Goal: Task Accomplishment & Management: Manage account settings

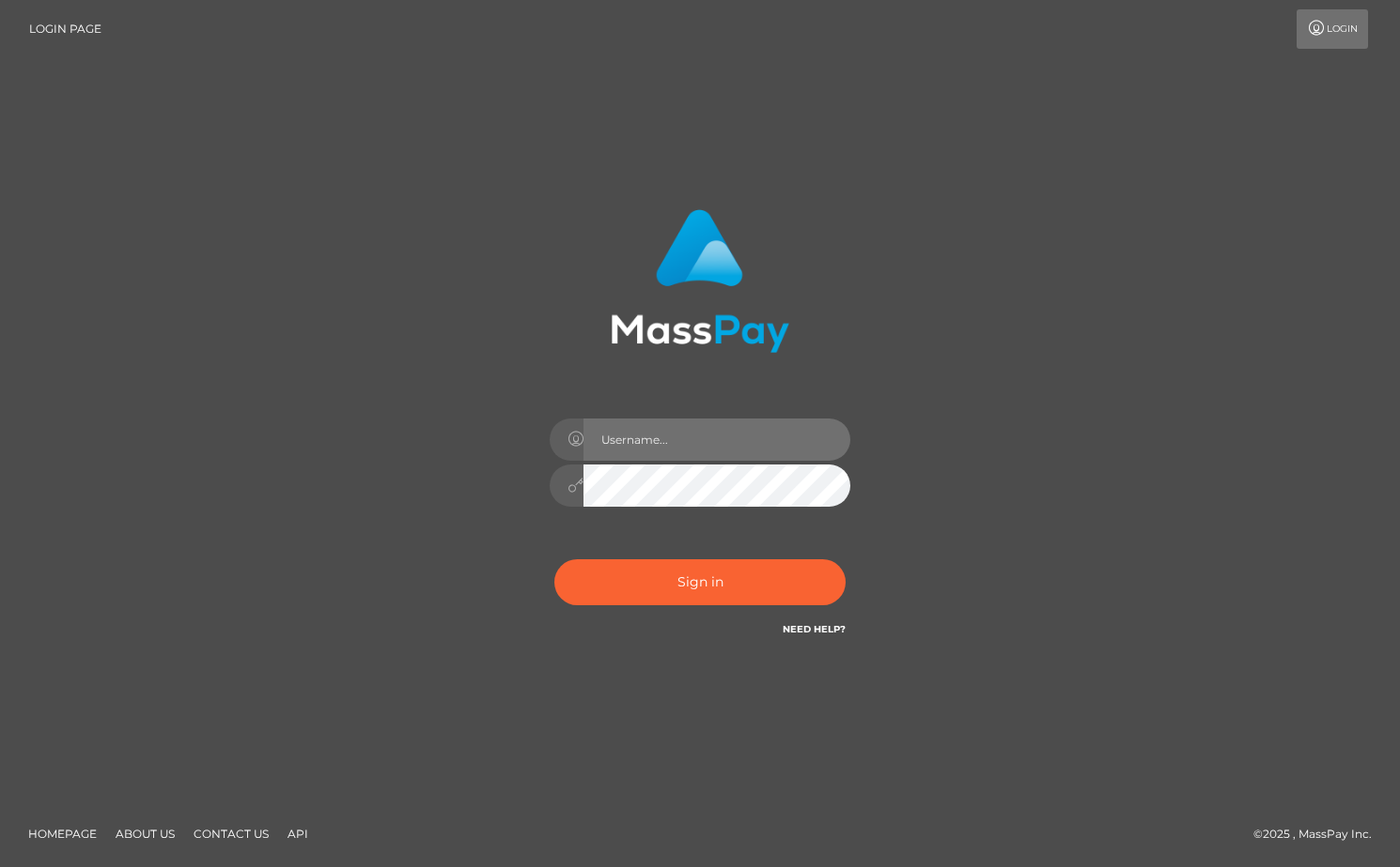
click at [727, 440] on input "text" at bounding box center [717, 440] width 267 height 43
click at [721, 440] on input "text" at bounding box center [717, 440] width 267 height 43
type input "[EMAIL_ADDRESS][DOMAIN_NAME]"
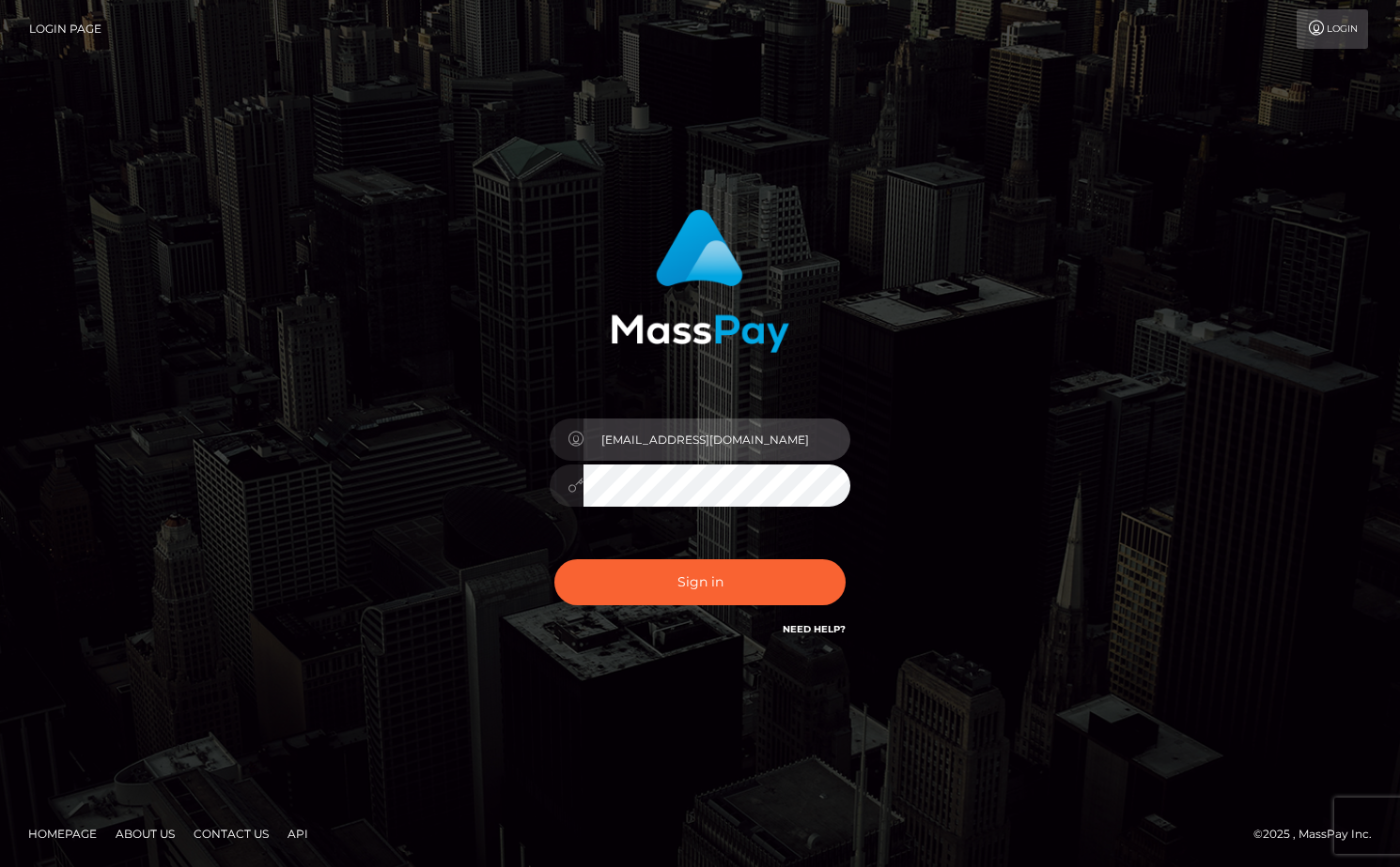
click at [736, 442] on input "alexgoespersonal5@gmail.com" at bounding box center [717, 440] width 267 height 43
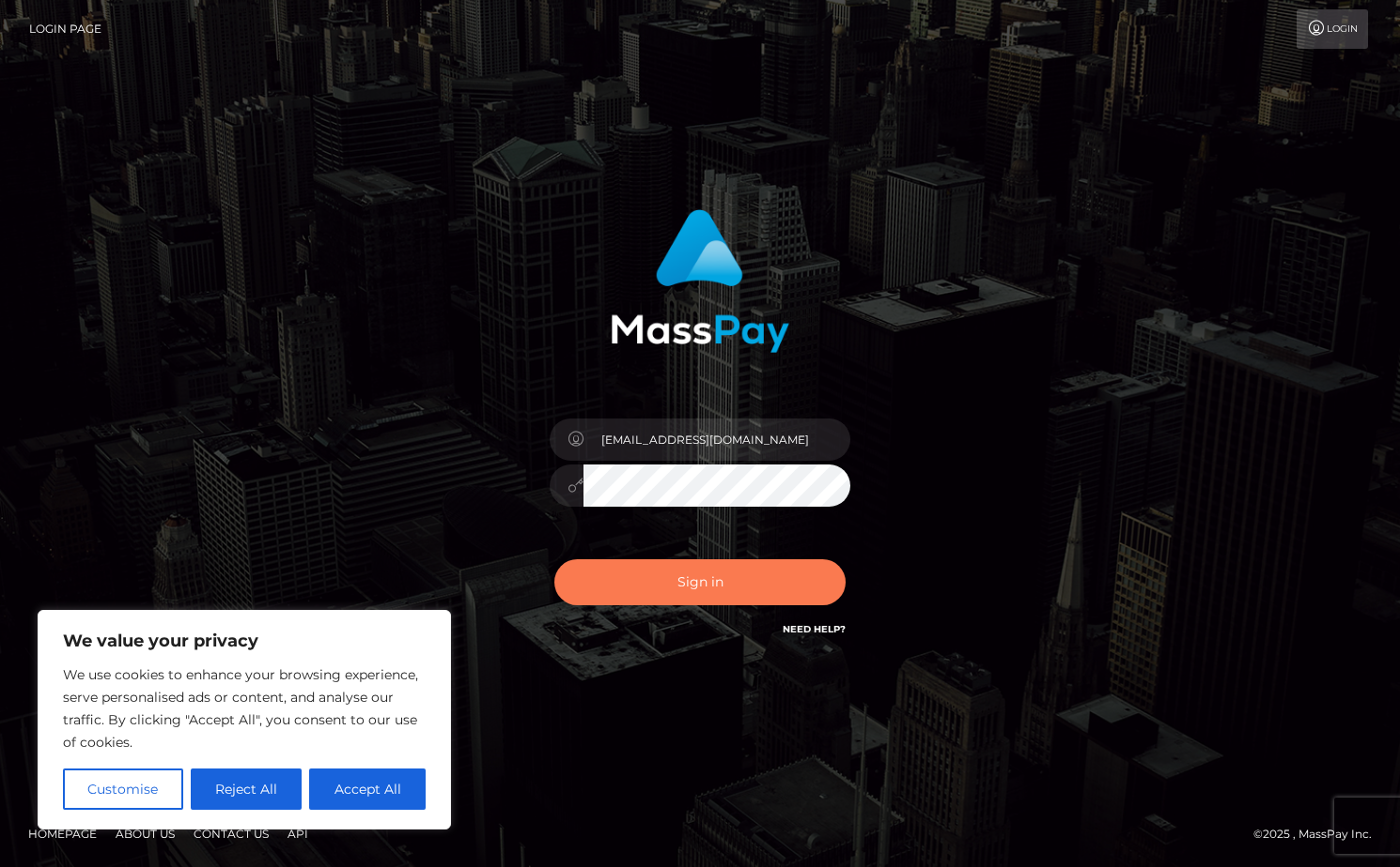
click at [685, 568] on button "Sign in" at bounding box center [699, 583] width 291 height 46
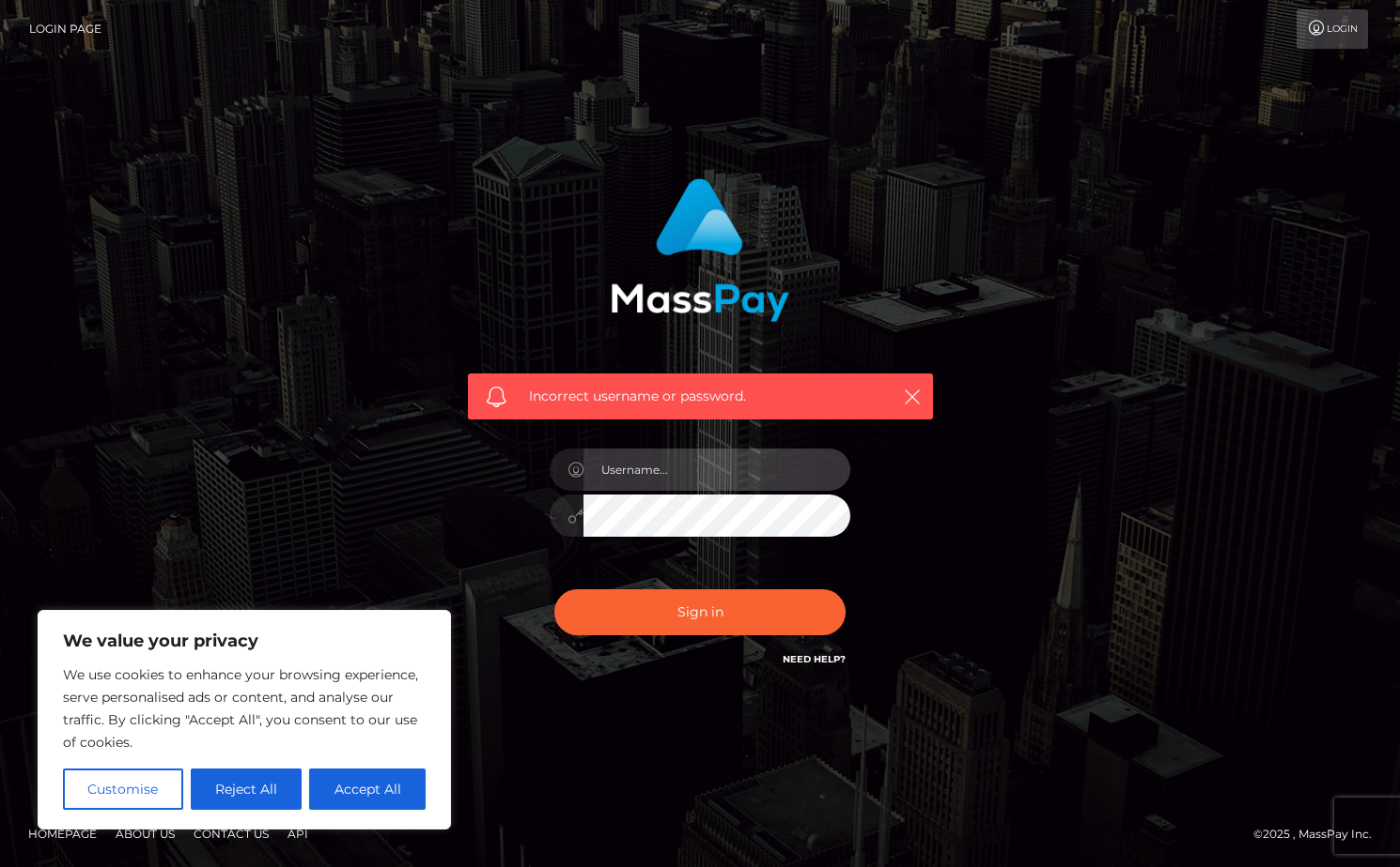
click at [685, 469] on input "text" at bounding box center [717, 470] width 267 height 43
type input "[EMAIL_ADDRESS][DOMAIN_NAME]"
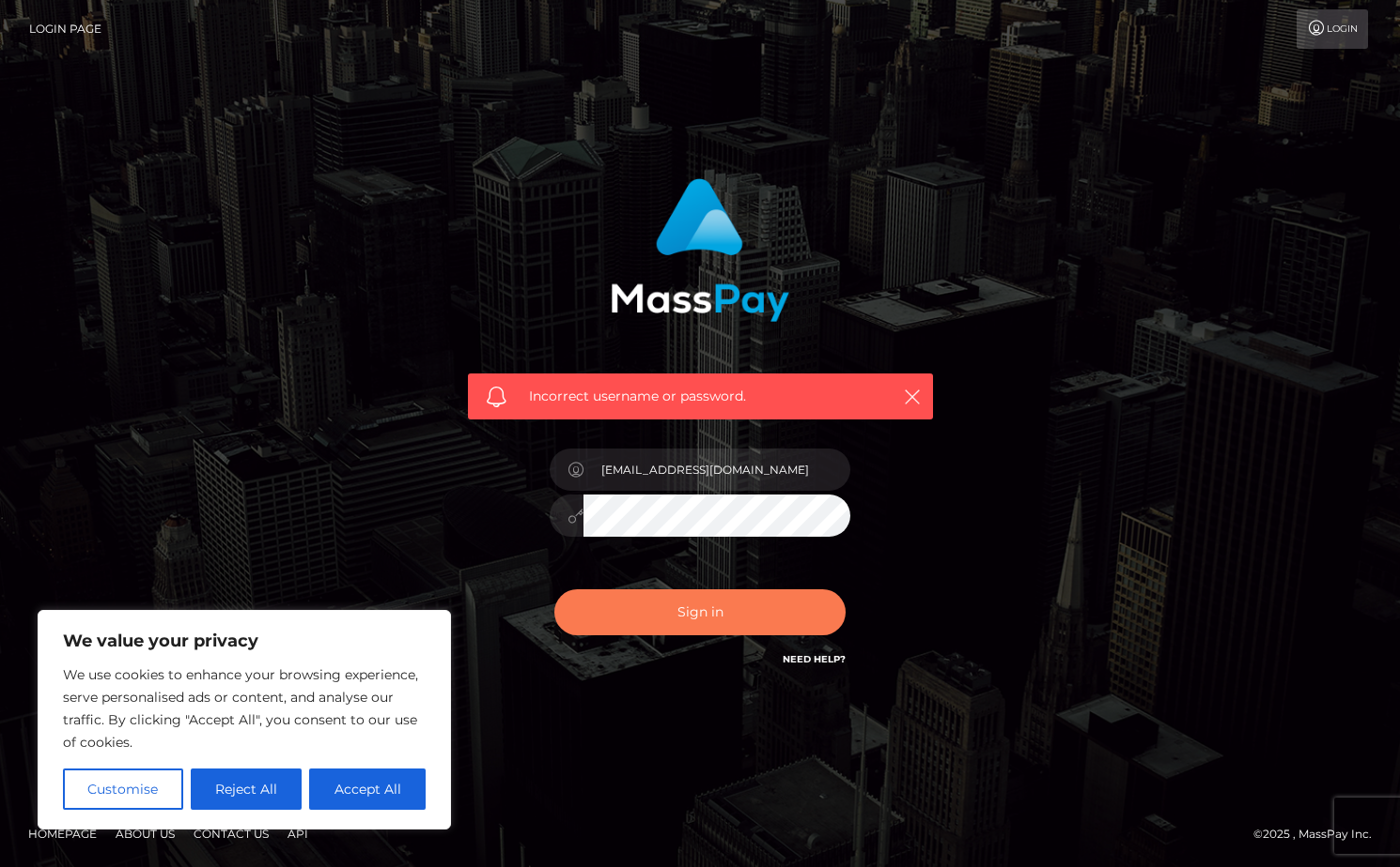
click at [679, 599] on button "Sign in" at bounding box center [699, 613] width 291 height 46
click at [679, 601] on button "Sign in" at bounding box center [699, 613] width 291 height 46
click at [679, 601] on div "0cAFcWeA48AwmqKO9GfPU33EZVi7D6jjVu-ZRrN49qXJPZaxr85xXyxxON-MN15FK-JMJ-x-3jDlFVl…" at bounding box center [700, 620] width 329 height 83
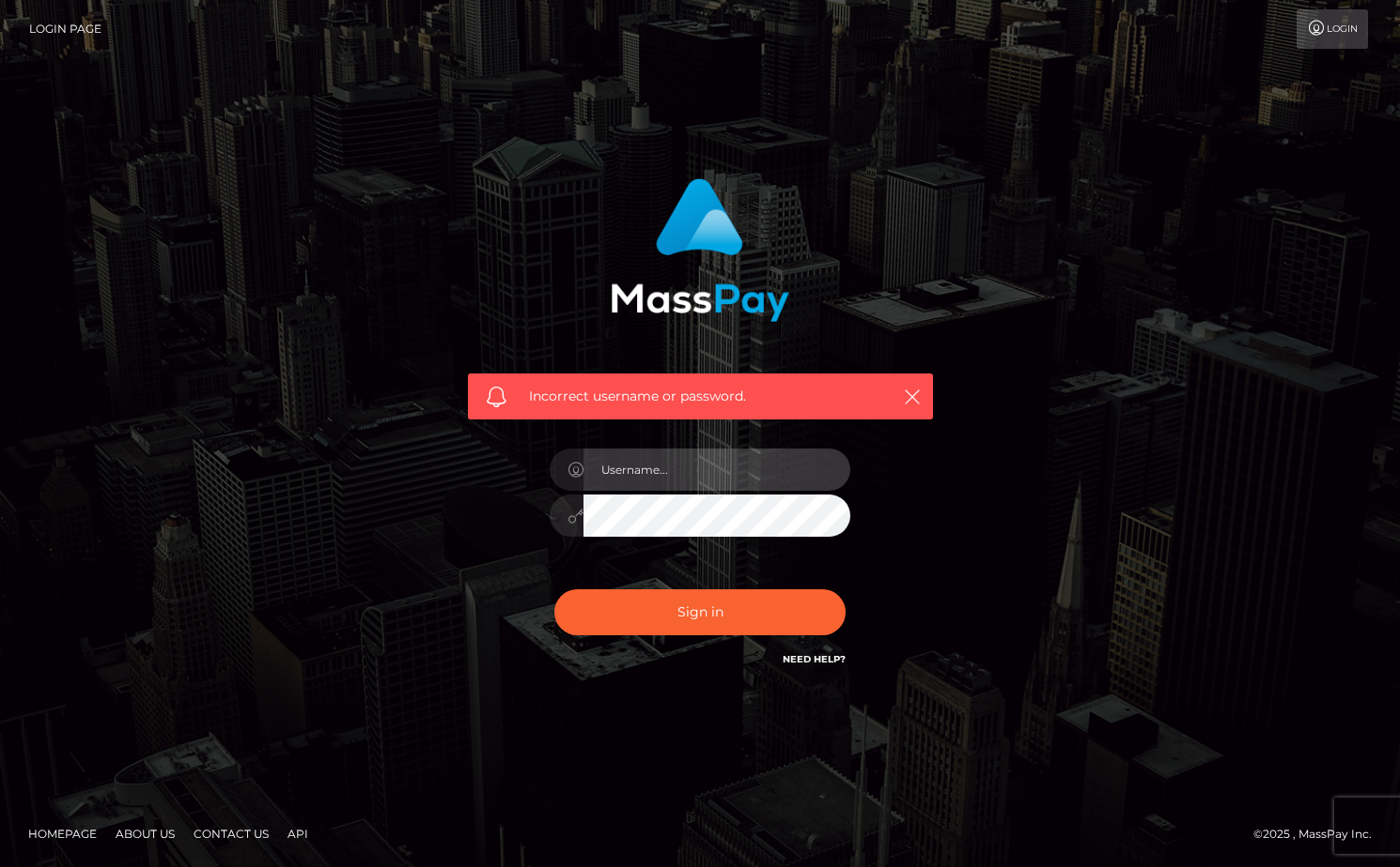
click at [673, 461] on input "text" at bounding box center [717, 470] width 267 height 43
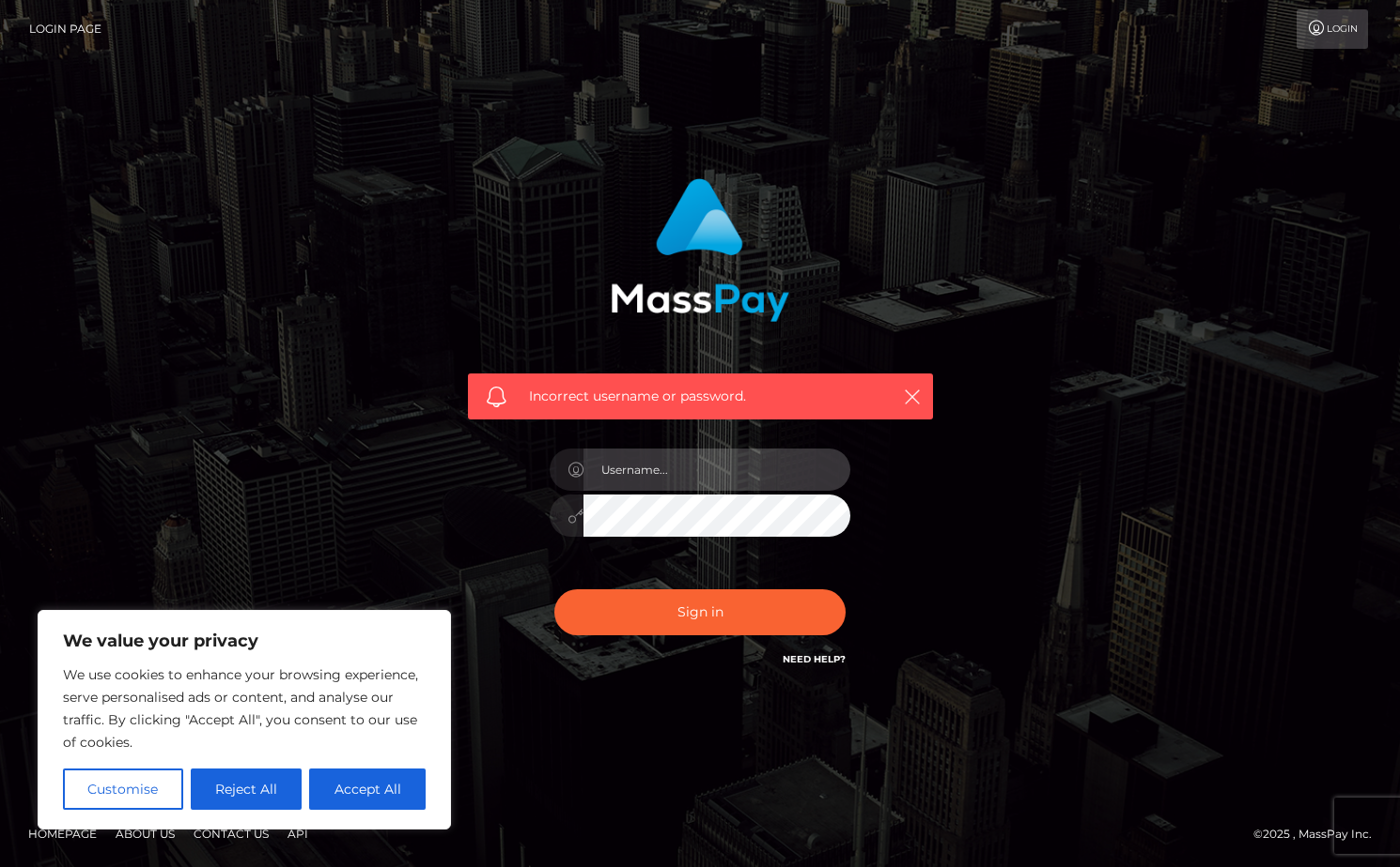
type input "[EMAIL_ADDRESS][DOMAIN_NAME]"
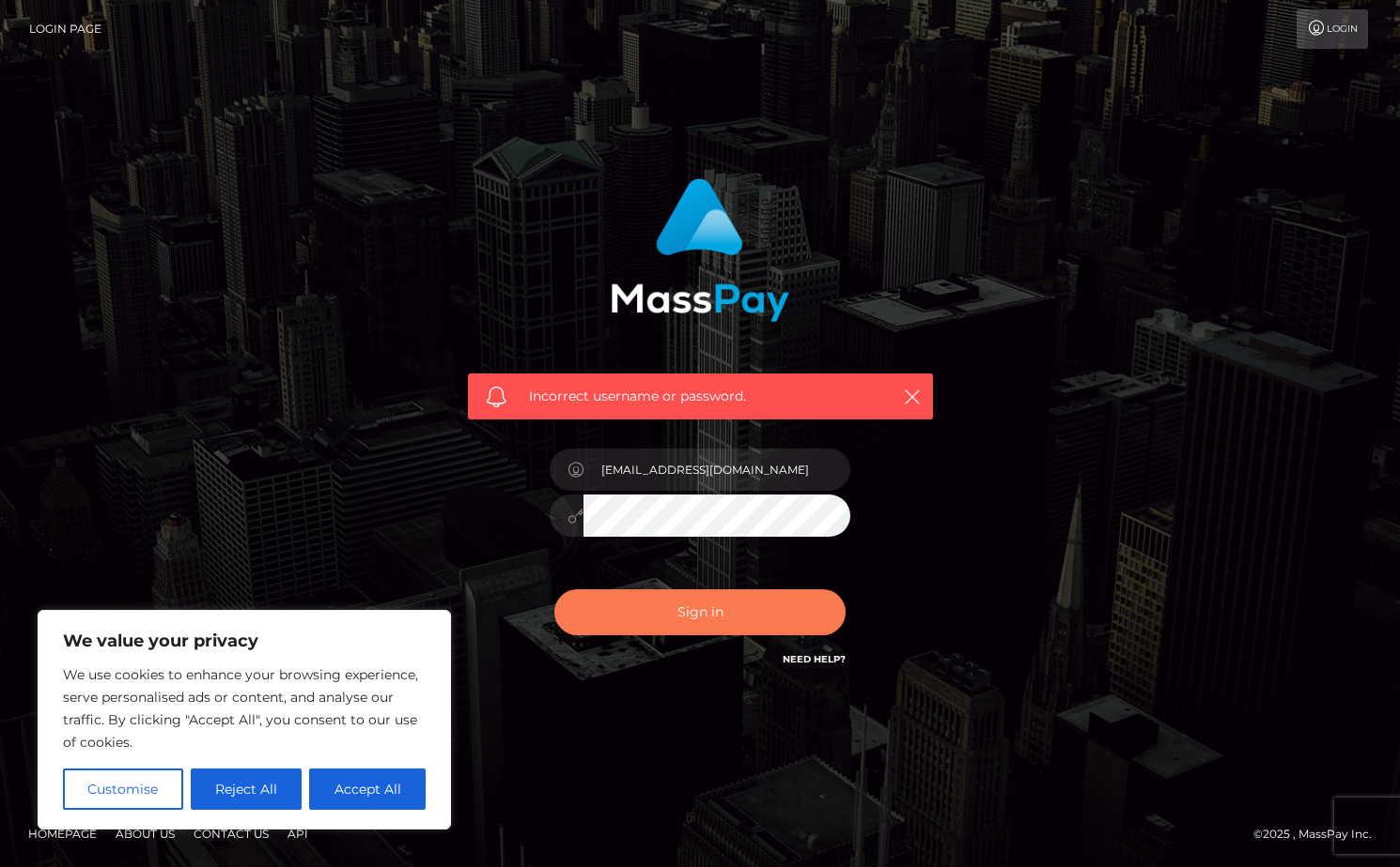
click at [678, 606] on button "Sign in" at bounding box center [699, 613] width 291 height 46
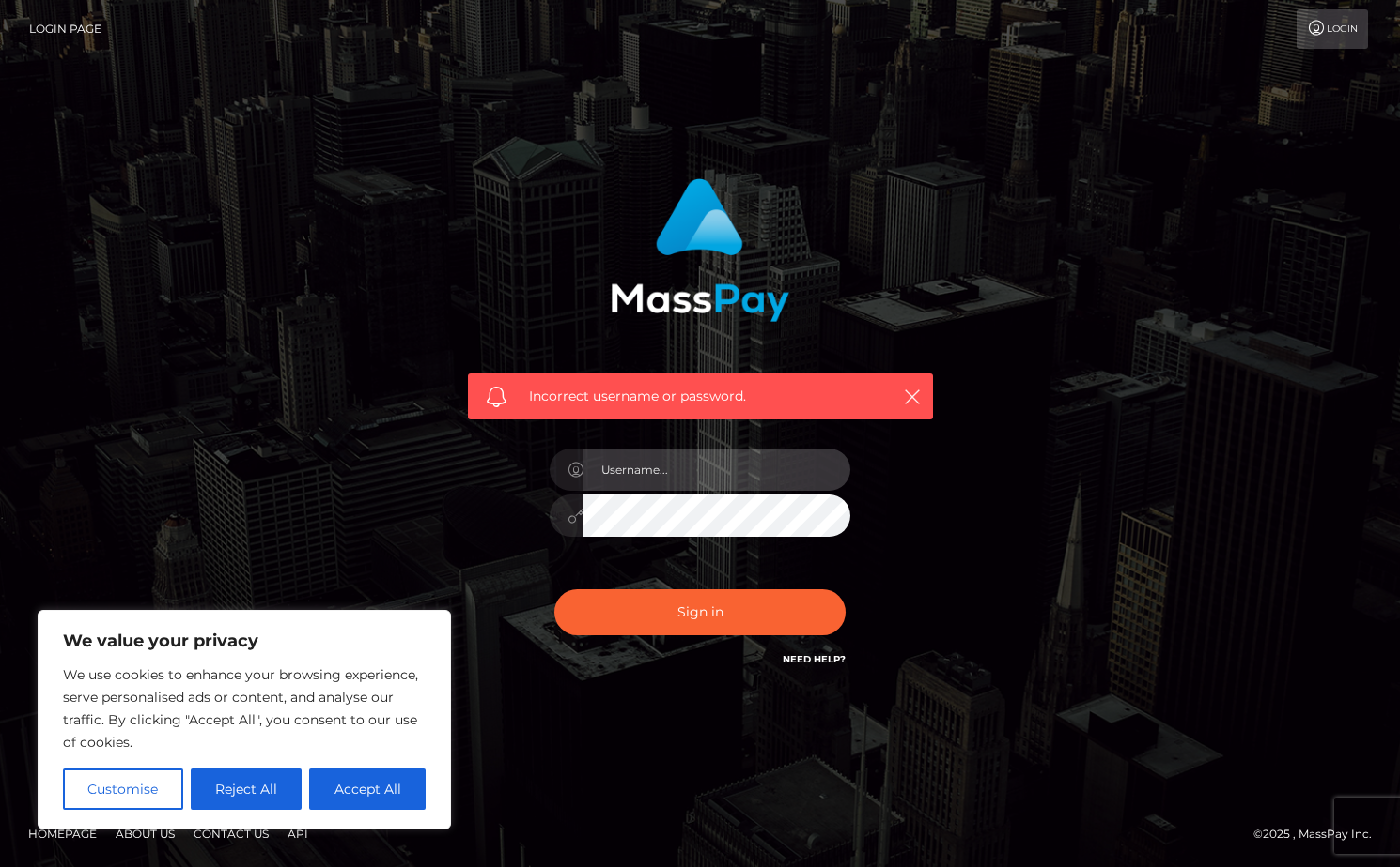
click at [730, 488] on input "text" at bounding box center [717, 470] width 267 height 43
type input "alexgoespersonal5@gmail.com"
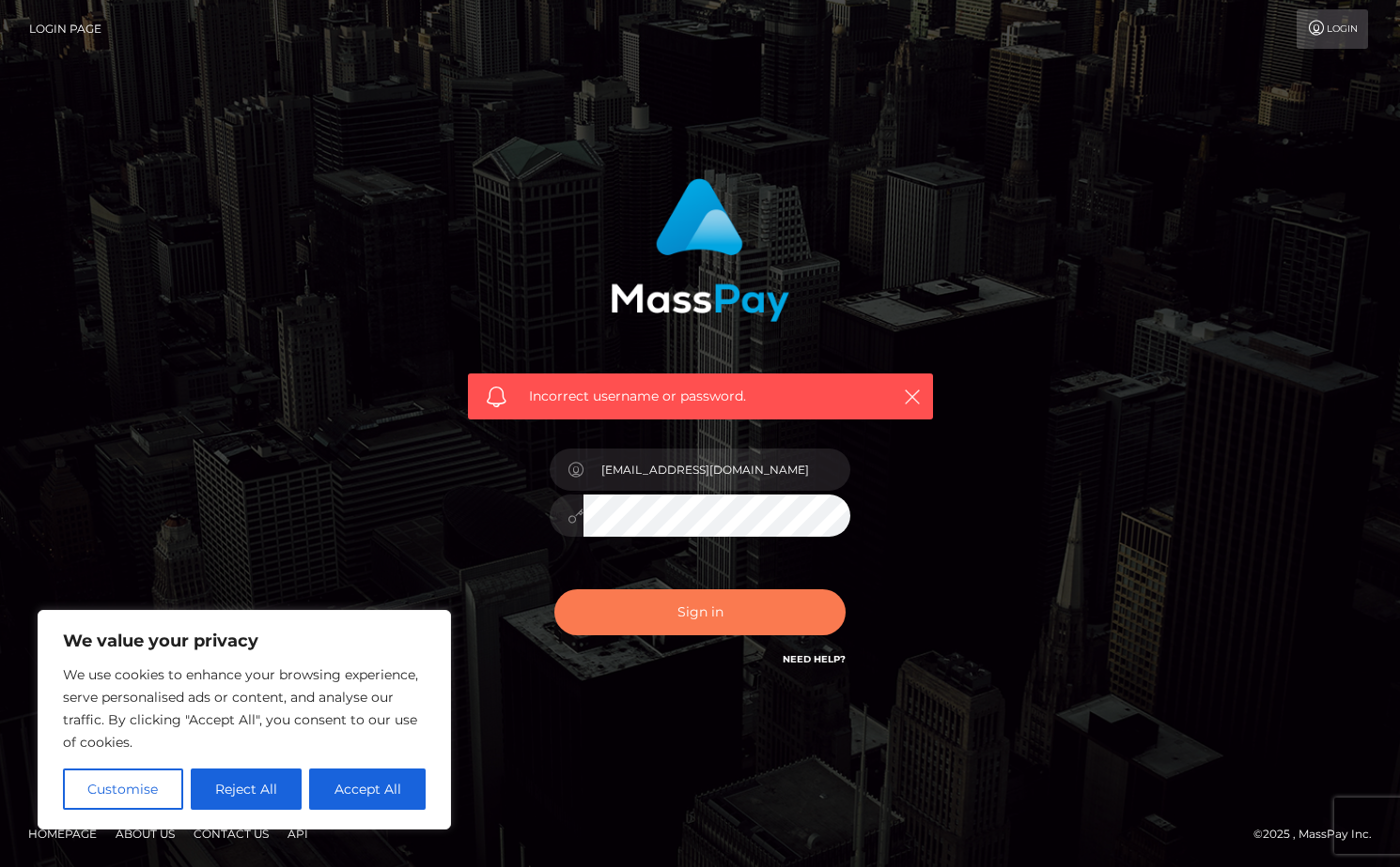
click at [728, 607] on button "Sign in" at bounding box center [699, 613] width 291 height 46
click at [808, 654] on link "Need Help?" at bounding box center [813, 659] width 63 height 13
click at [991, 400] on div "Incorrect username or password." at bounding box center [700, 434] width 1071 height 540
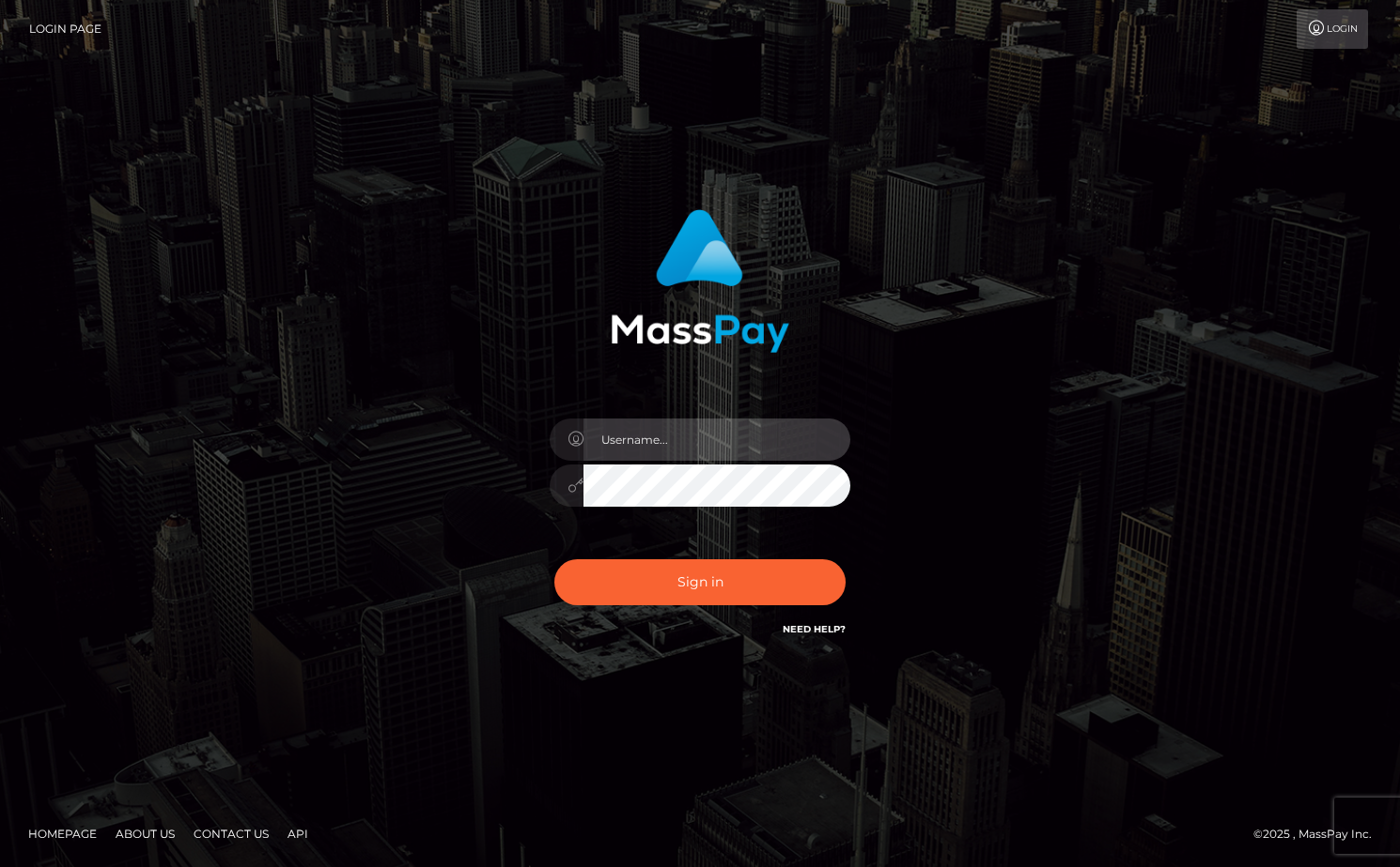
click at [705, 445] on input "text" at bounding box center [717, 440] width 267 height 43
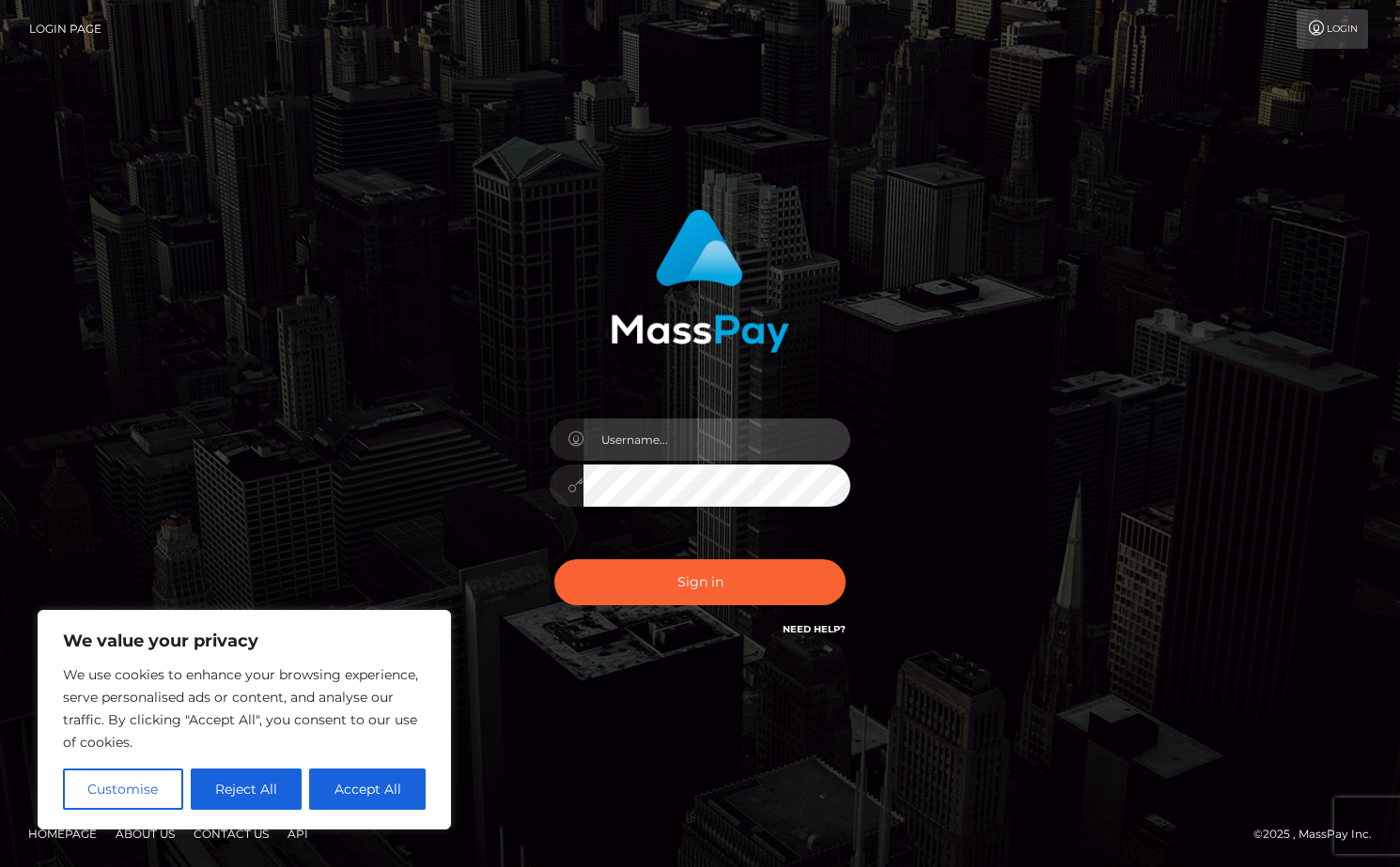
type input "[EMAIL_ADDRESS][DOMAIN_NAME]"
click at [362, 792] on button "Accept All" at bounding box center [367, 790] width 116 height 42
checkbox input "true"
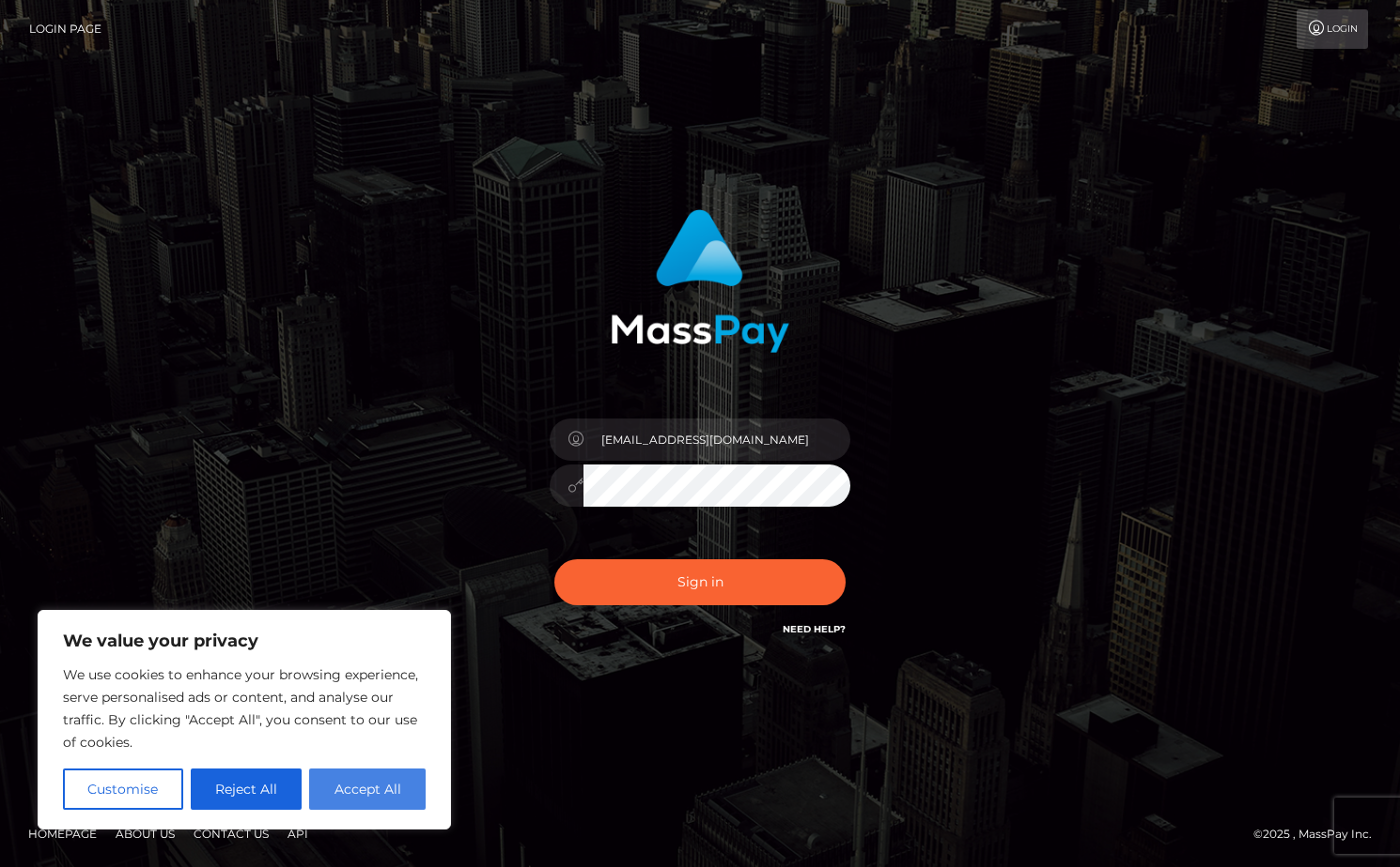
checkbox input "true"
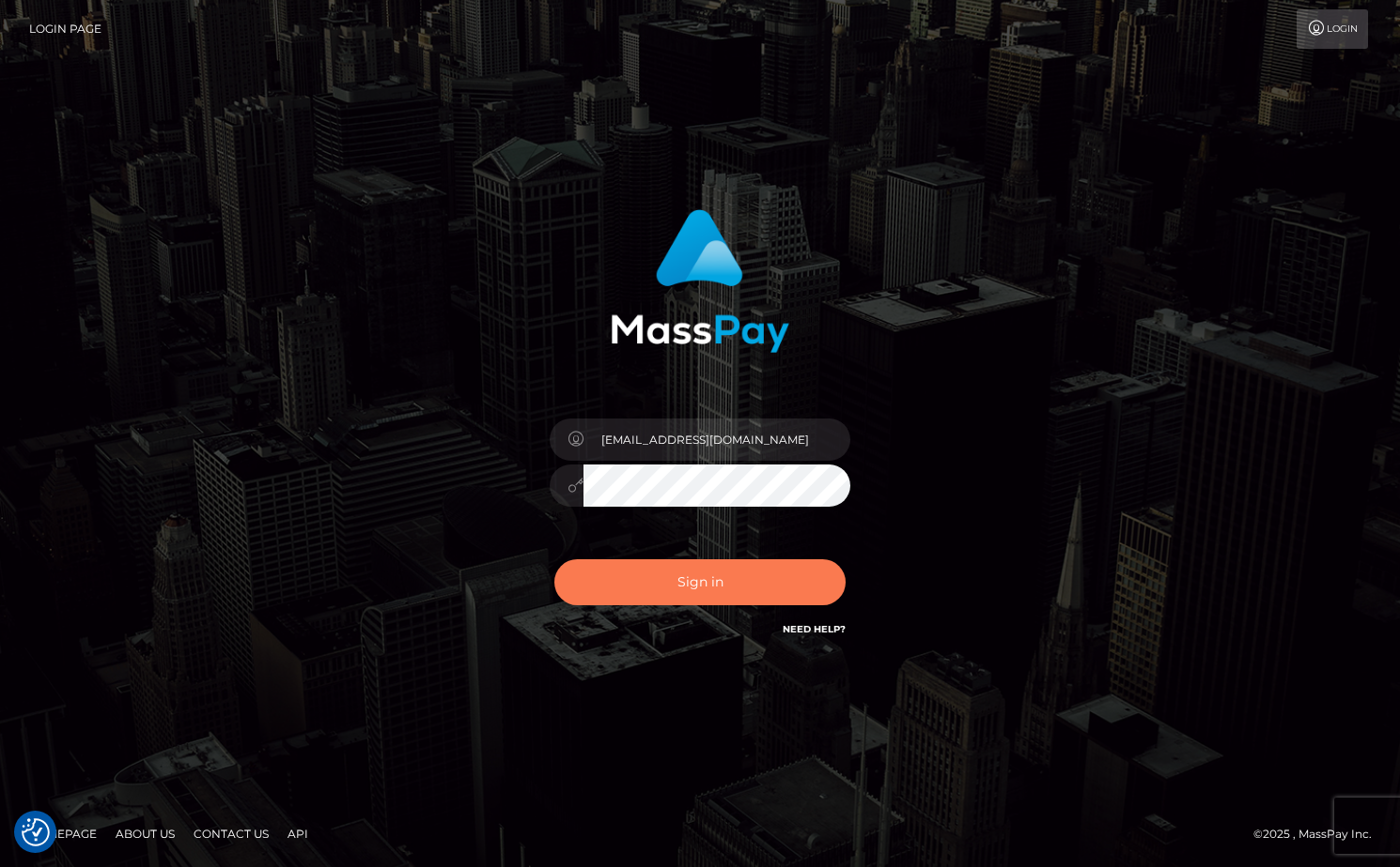
click at [728, 596] on button "Sign in" at bounding box center [699, 583] width 291 height 46
